Goal: Information Seeking & Learning: Find specific fact

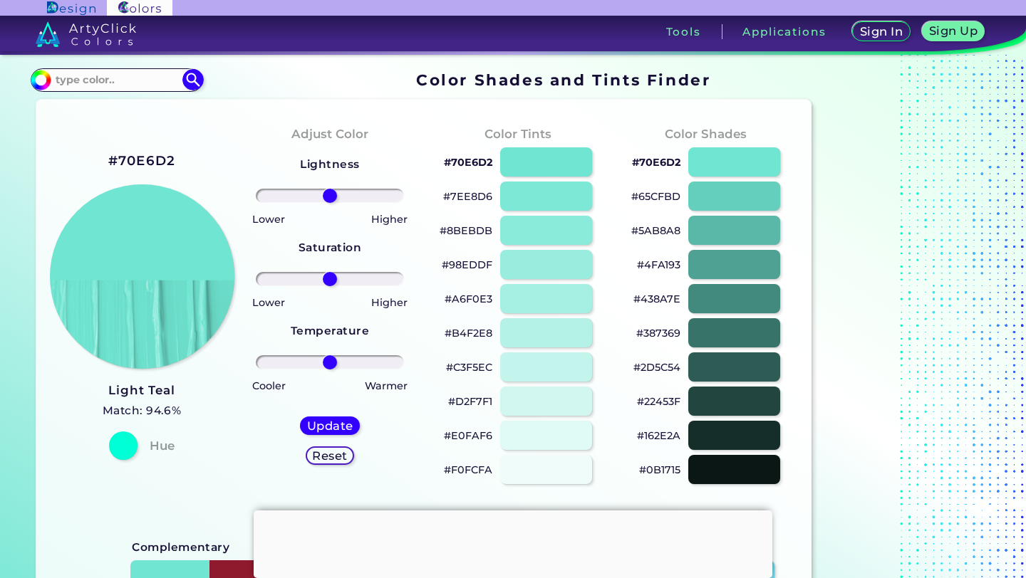
scroll to position [64, 0]
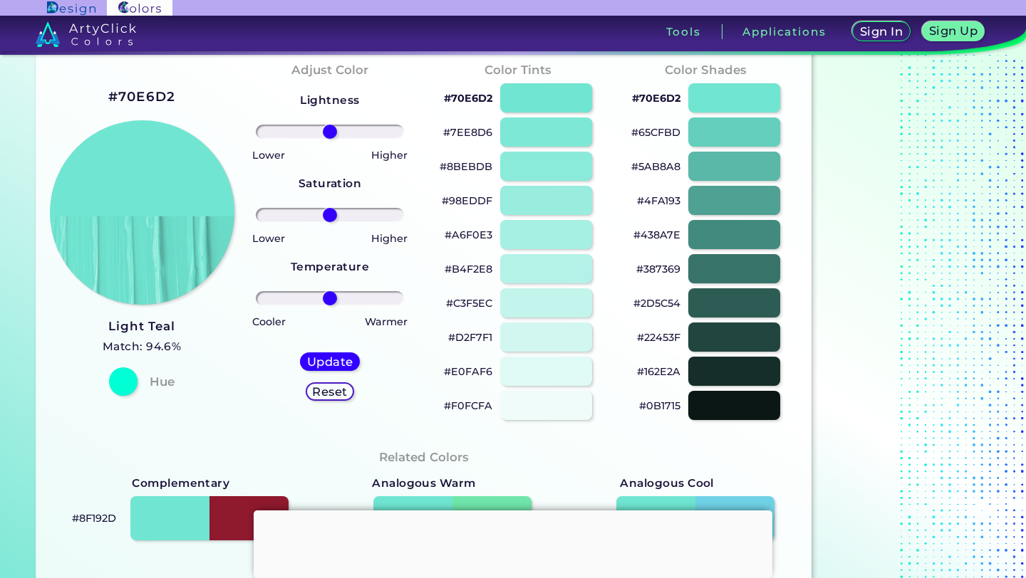
click at [156, 341] on h5 "Match: 94.6%" at bounding box center [142, 347] width 79 height 19
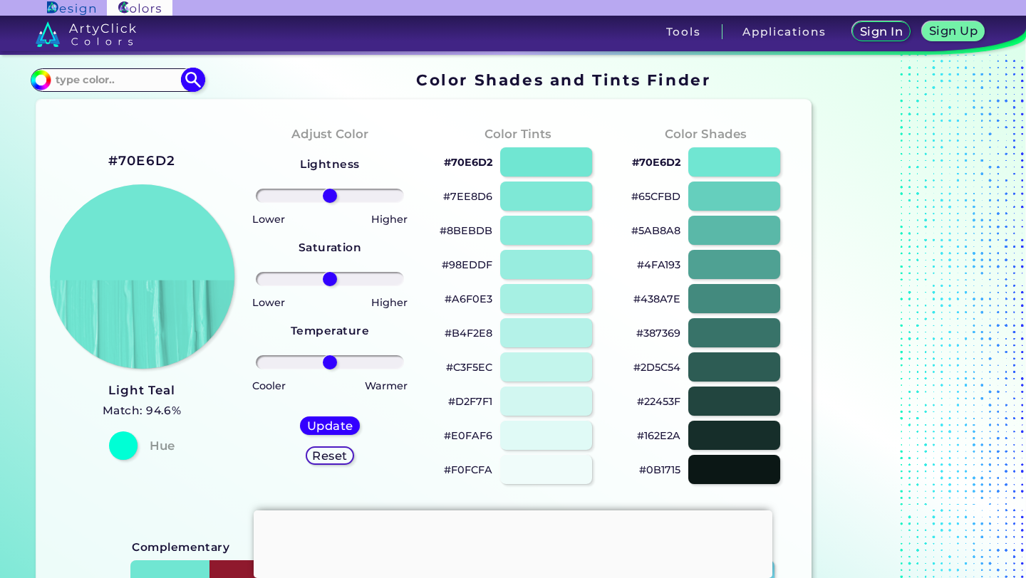
click at [123, 84] on input at bounding box center [117, 80] width 132 height 19
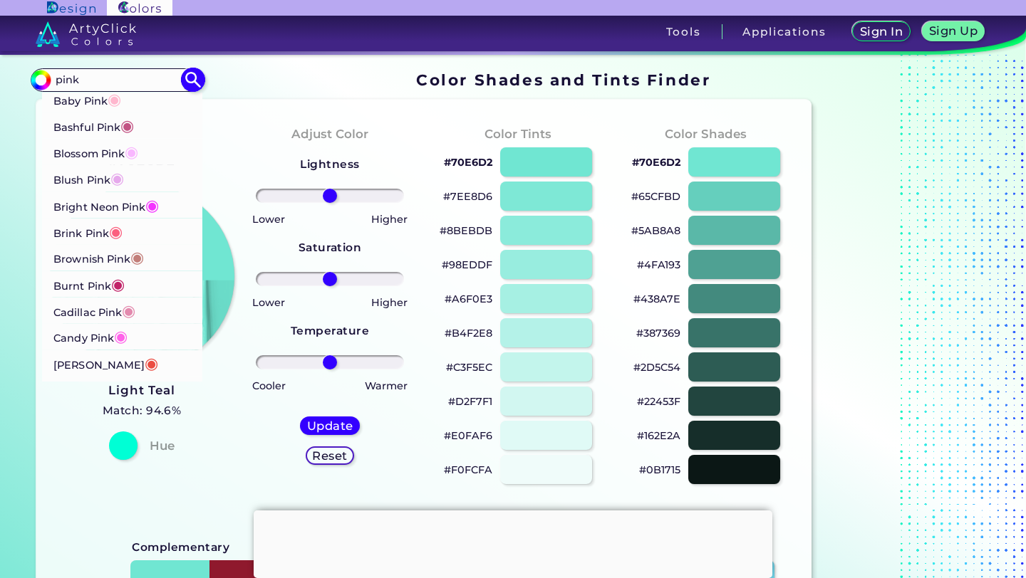
type input "pink"
click at [88, 96] on p "Baby Pink ◉" at bounding box center [87, 98] width 68 height 26
type input "#ffb7ce"
type input "#FFB7CE"
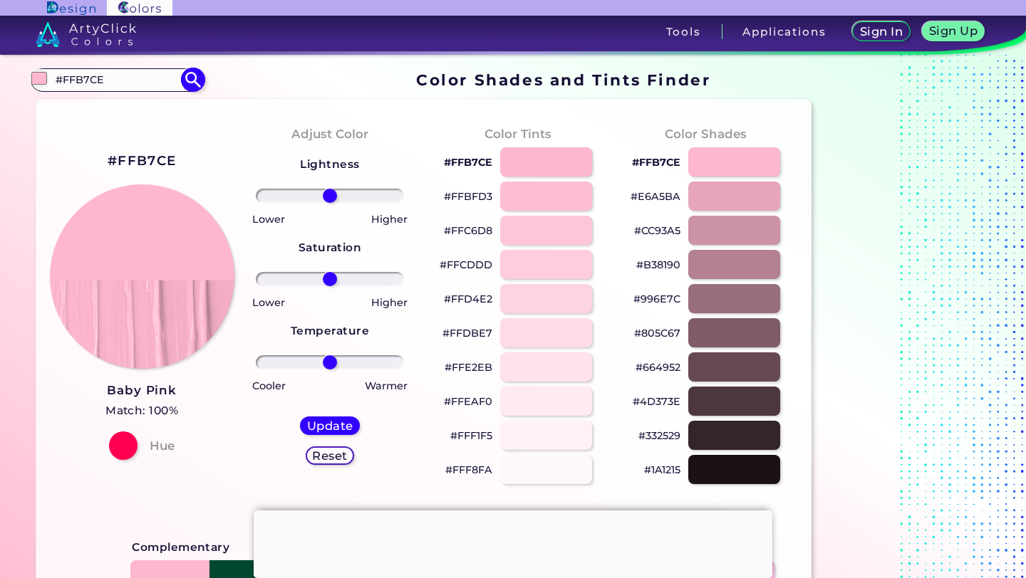
click at [141, 74] on input "#FFB7CE" at bounding box center [117, 80] width 132 height 19
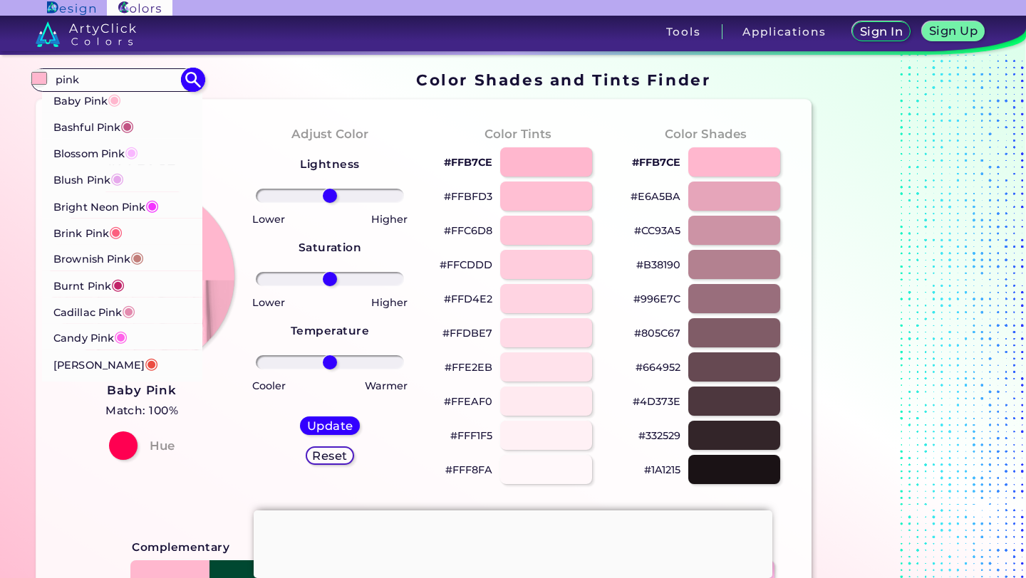
type input "pink"
click at [108, 152] on p "Blossom Pink ◉" at bounding box center [95, 152] width 85 height 26
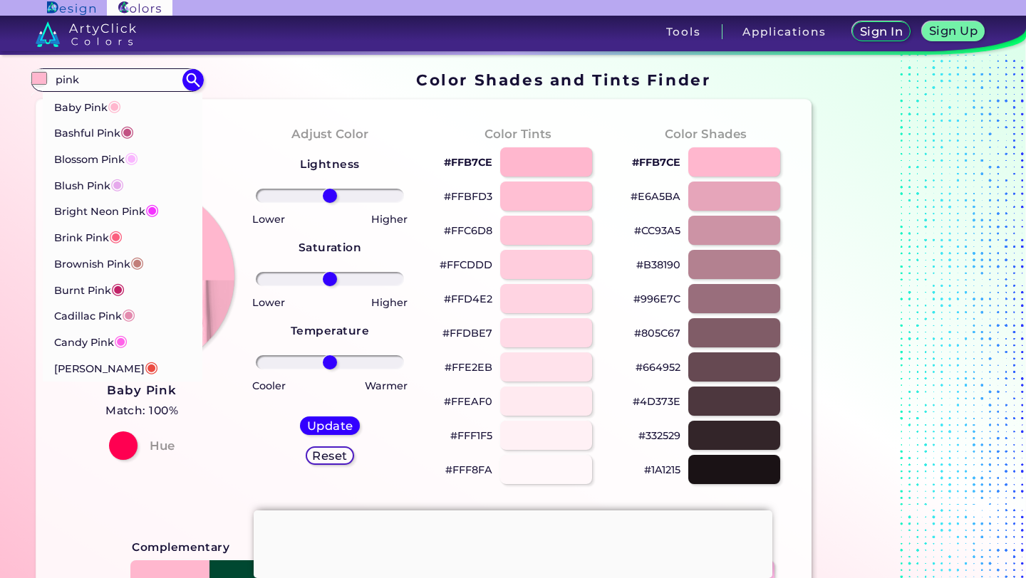
type input "#f9b7ff"
type input "#F9B7FF"
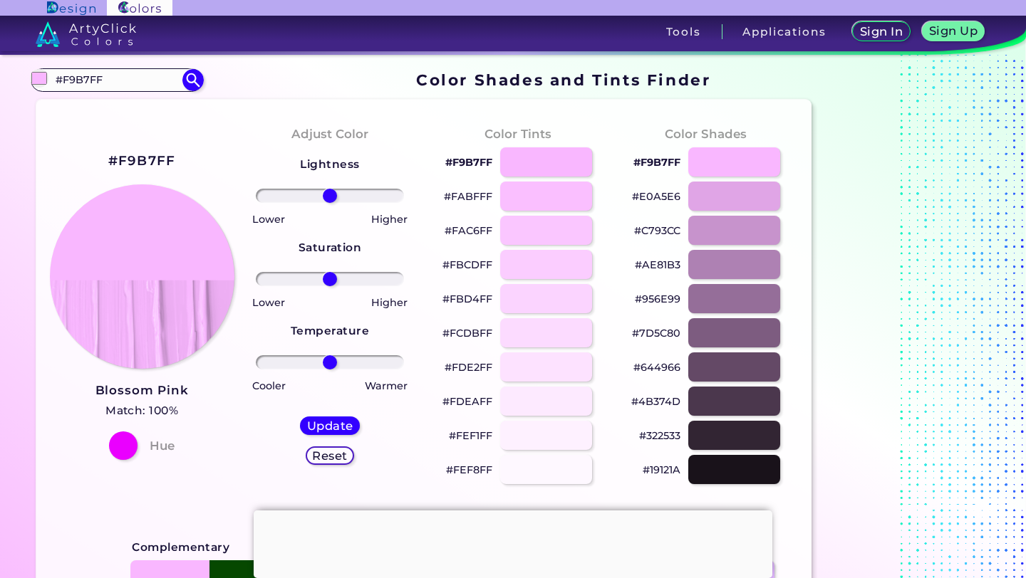
click at [479, 158] on p "#F9B7FF" at bounding box center [468, 162] width 47 height 17
